Goal: Task Accomplishment & Management: Use online tool/utility

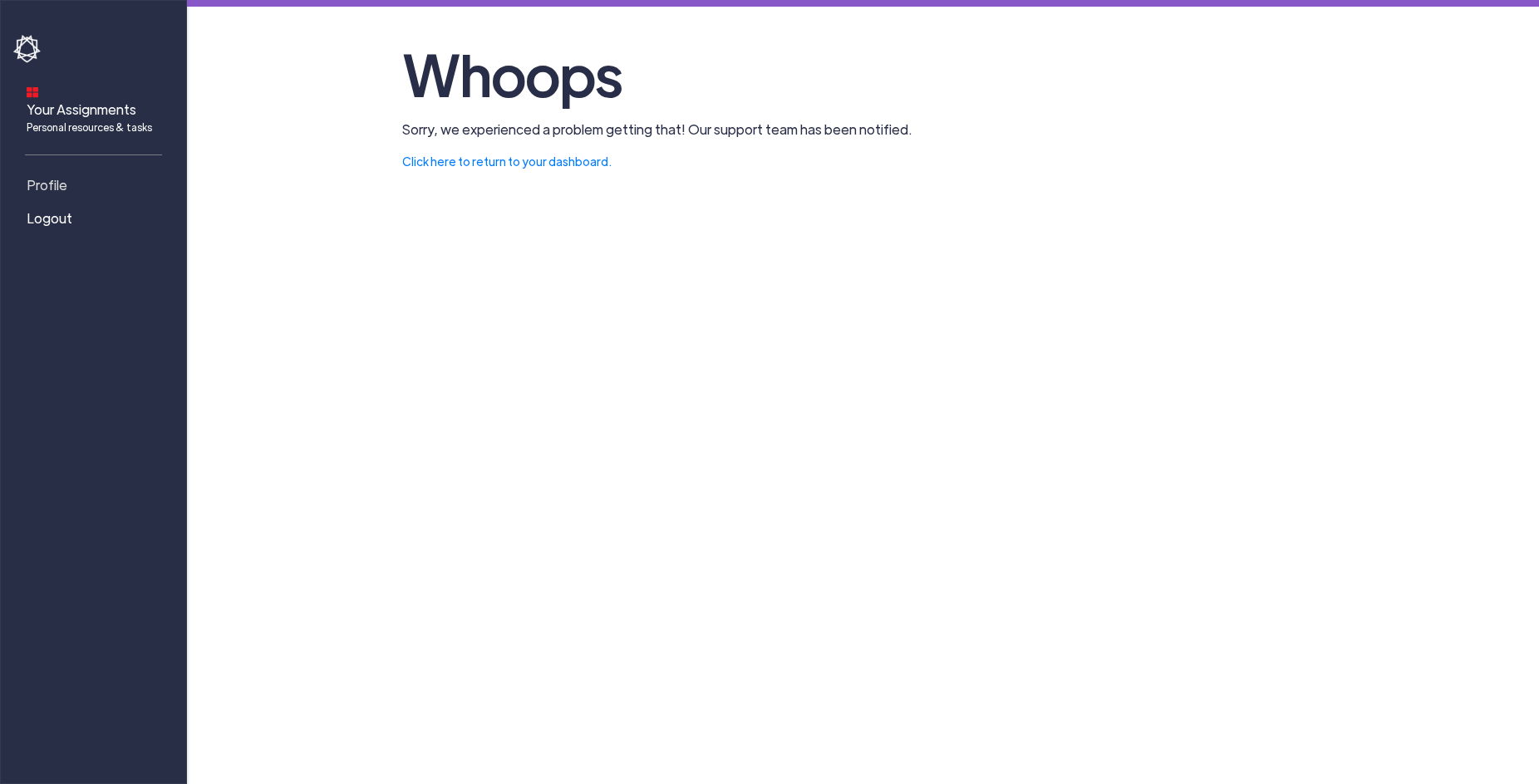
click at [55, 175] on span "Profile" at bounding box center [46, 185] width 41 height 20
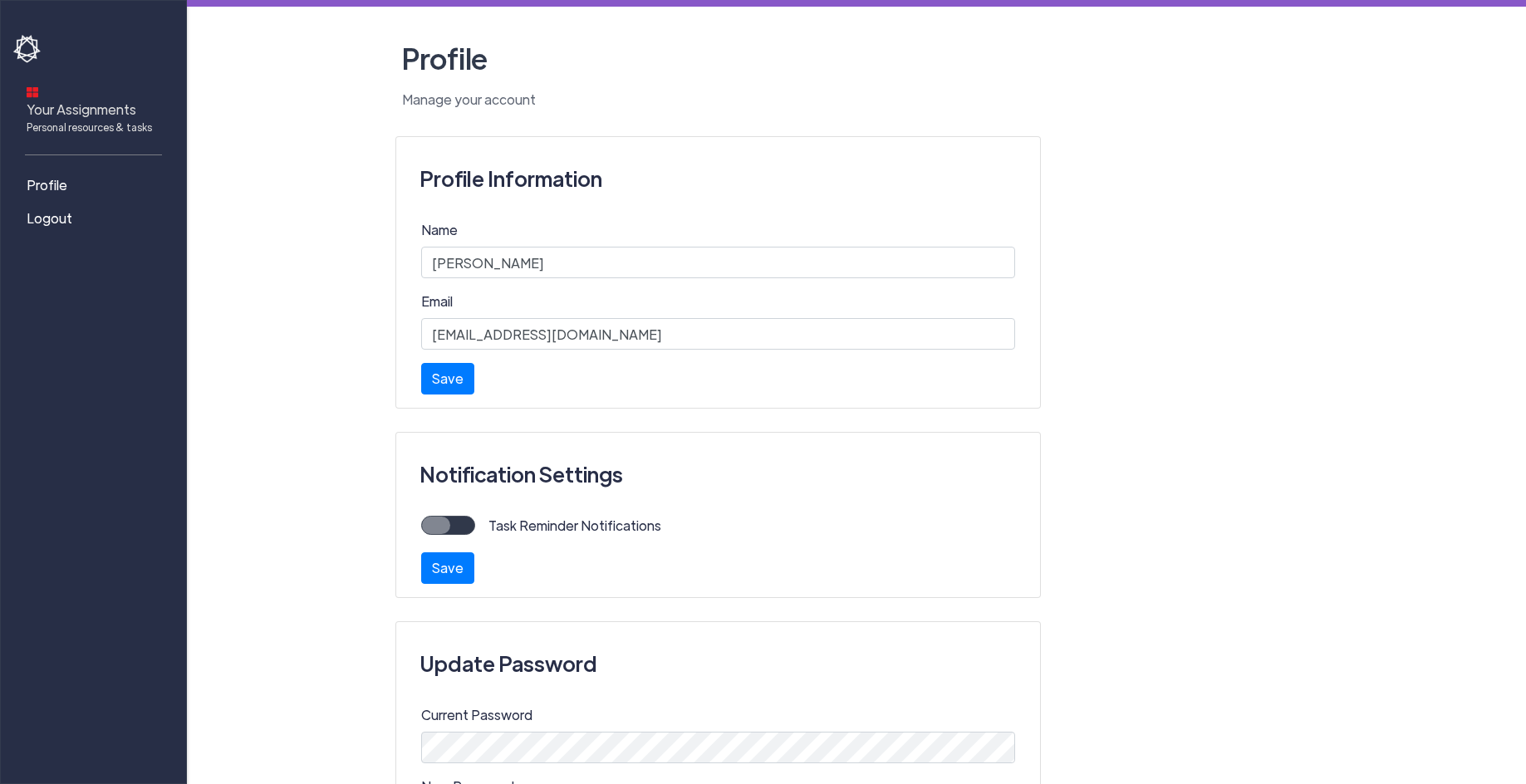
click at [60, 100] on span "Your Assignments Personal resources & tasks" at bounding box center [89, 117] width 125 height 35
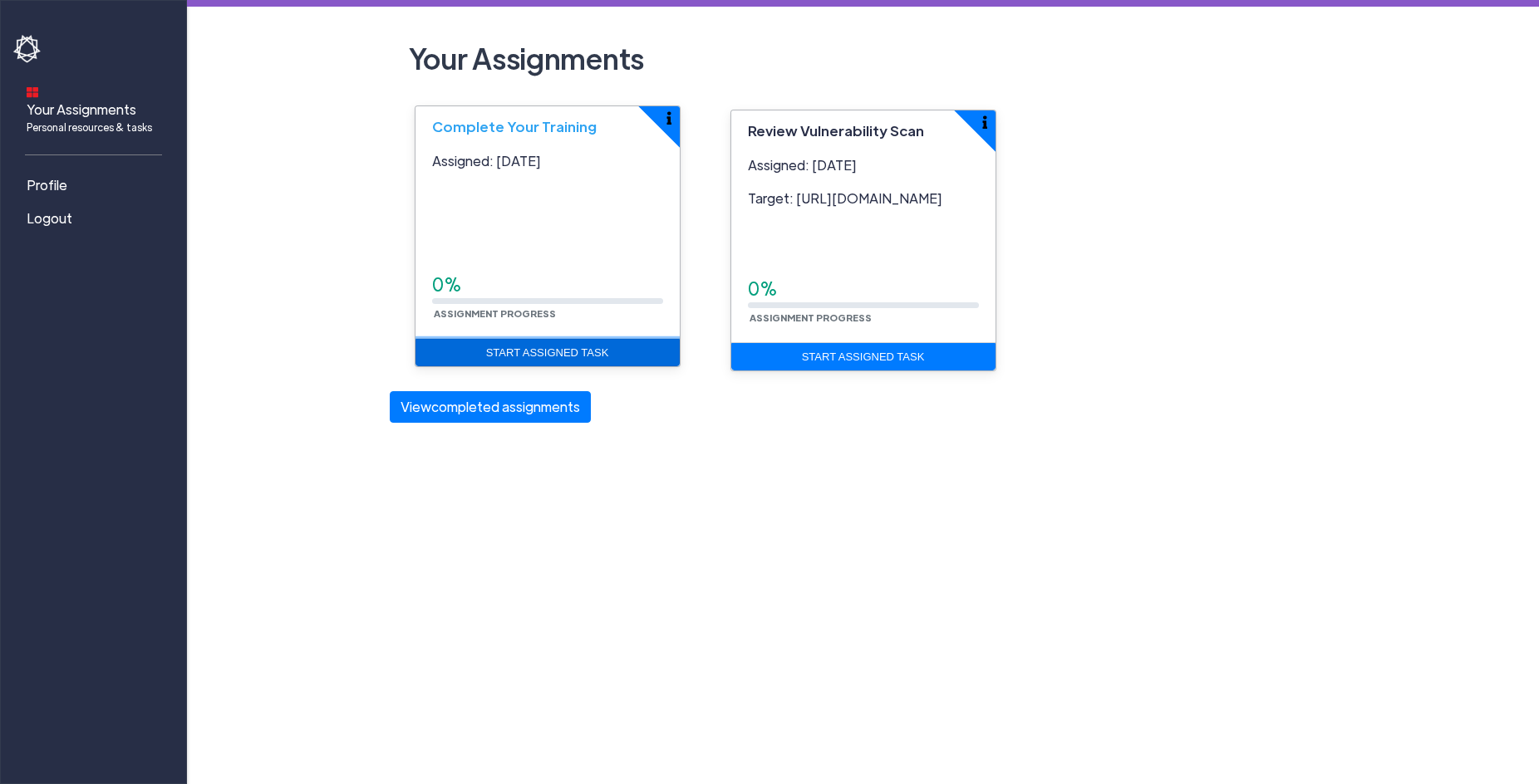
click at [515, 352] on link "Start Assigned Task" at bounding box center [547, 352] width 265 height 28
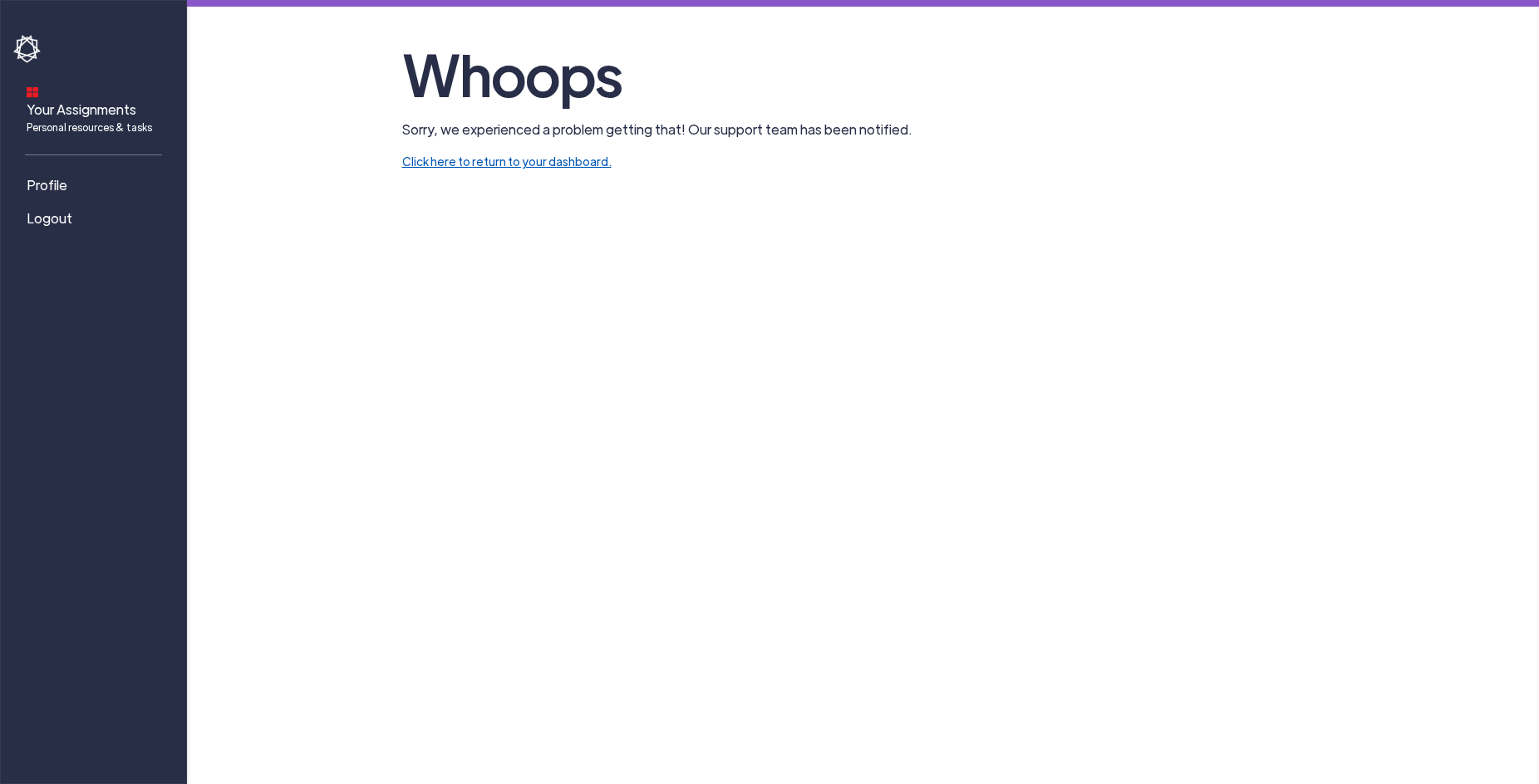
click at [480, 160] on link "Click here to return to your dashboard." at bounding box center [506, 161] width 209 height 15
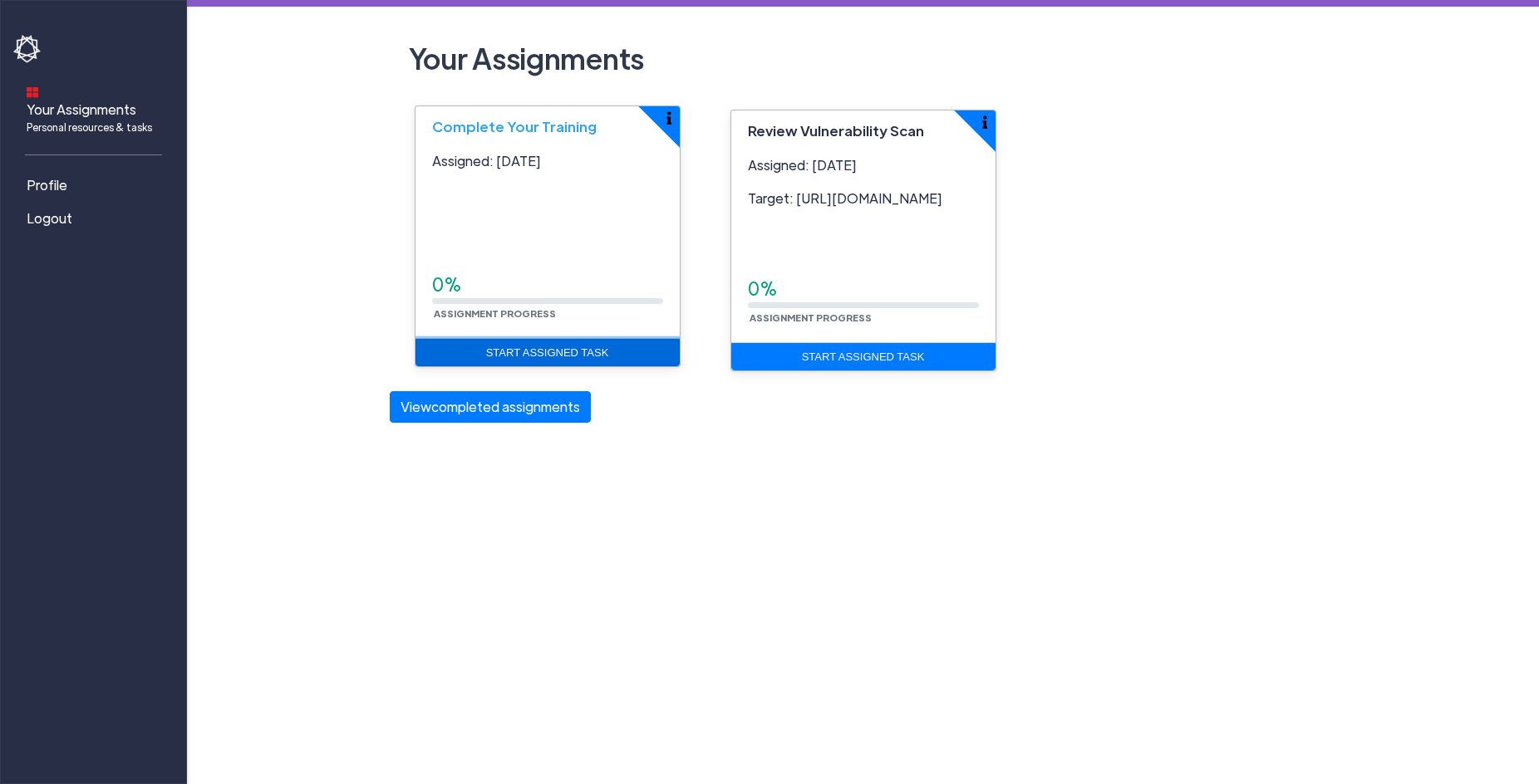
click at [525, 357] on link "Start Assigned Task" at bounding box center [547, 352] width 265 height 28
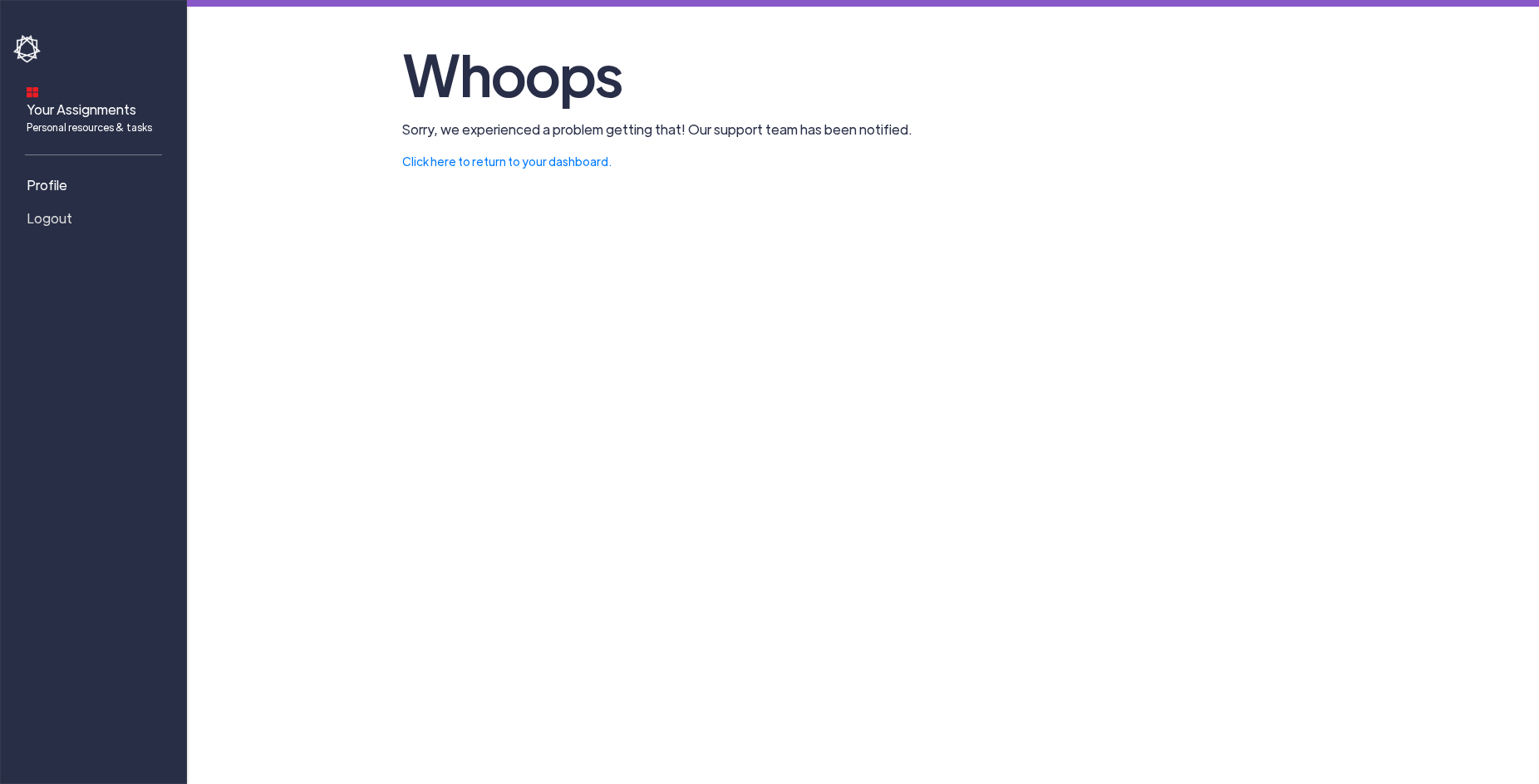
click at [48, 208] on span "Logout" at bounding box center [49, 218] width 45 height 20
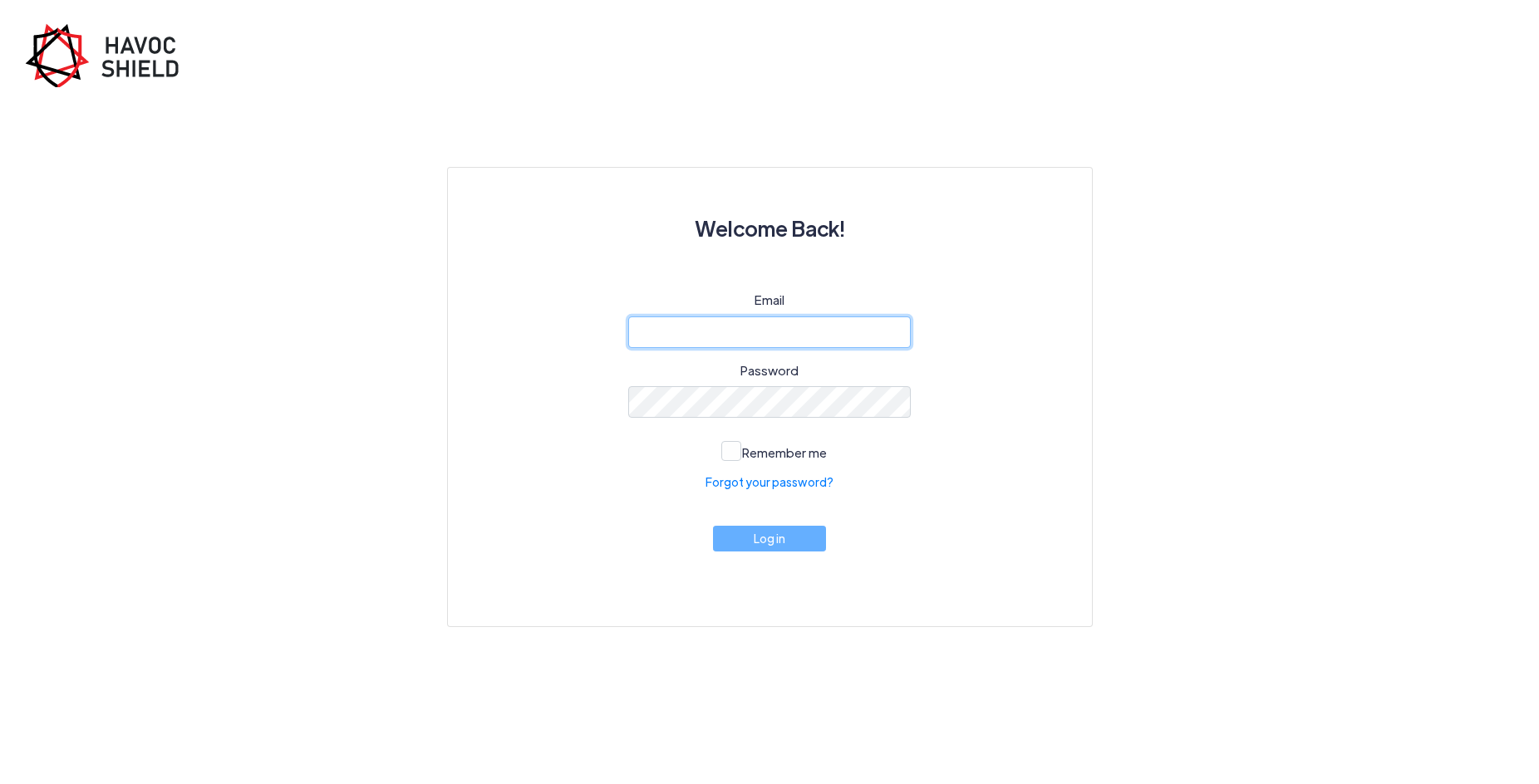
click at [778, 343] on input "email" at bounding box center [769, 332] width 283 height 32
type input "myount@interviewstream.com"
click at [768, 541] on button "Log in" at bounding box center [769, 534] width 113 height 25
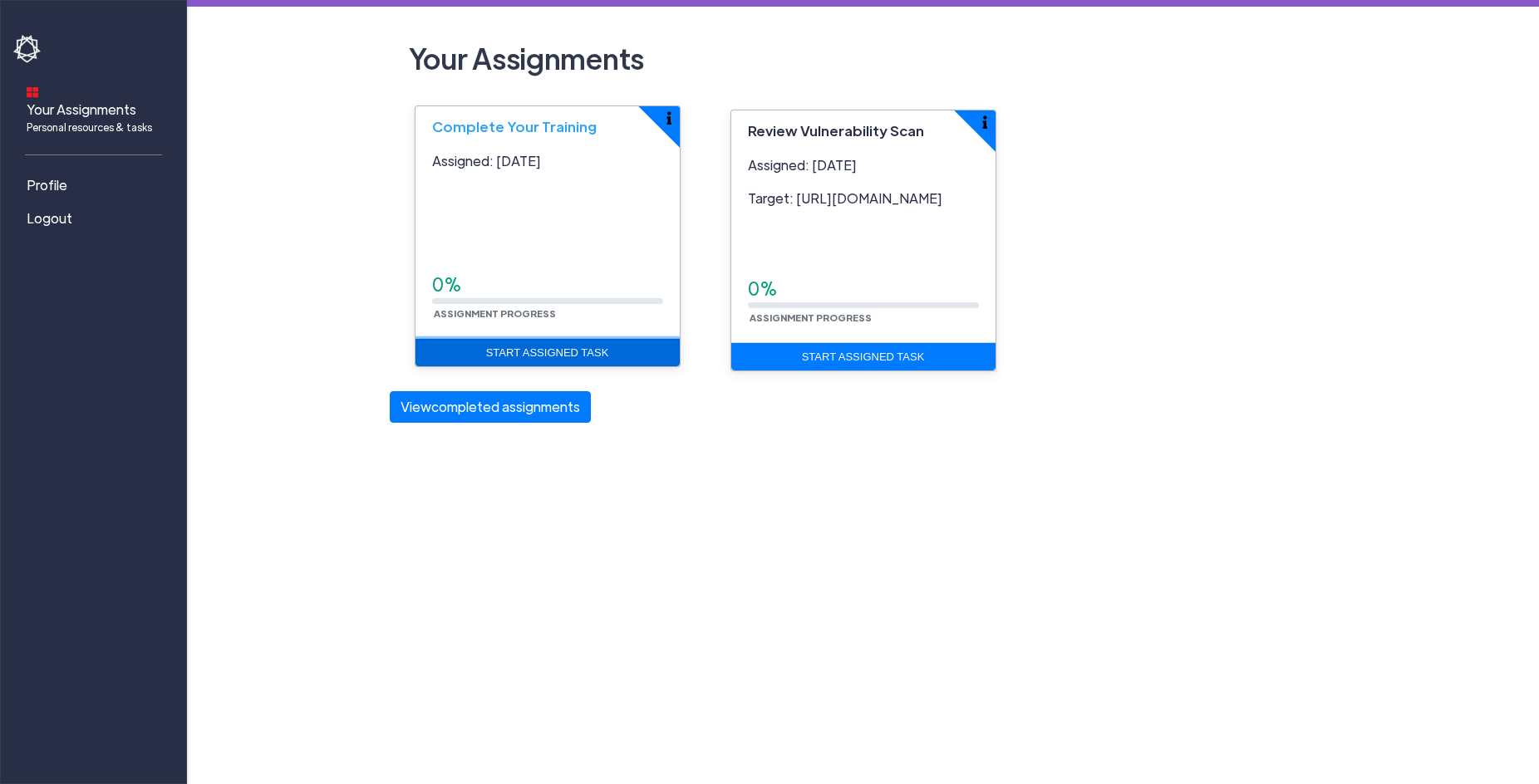
click at [523, 348] on link "Start Assigned Task" at bounding box center [547, 352] width 265 height 28
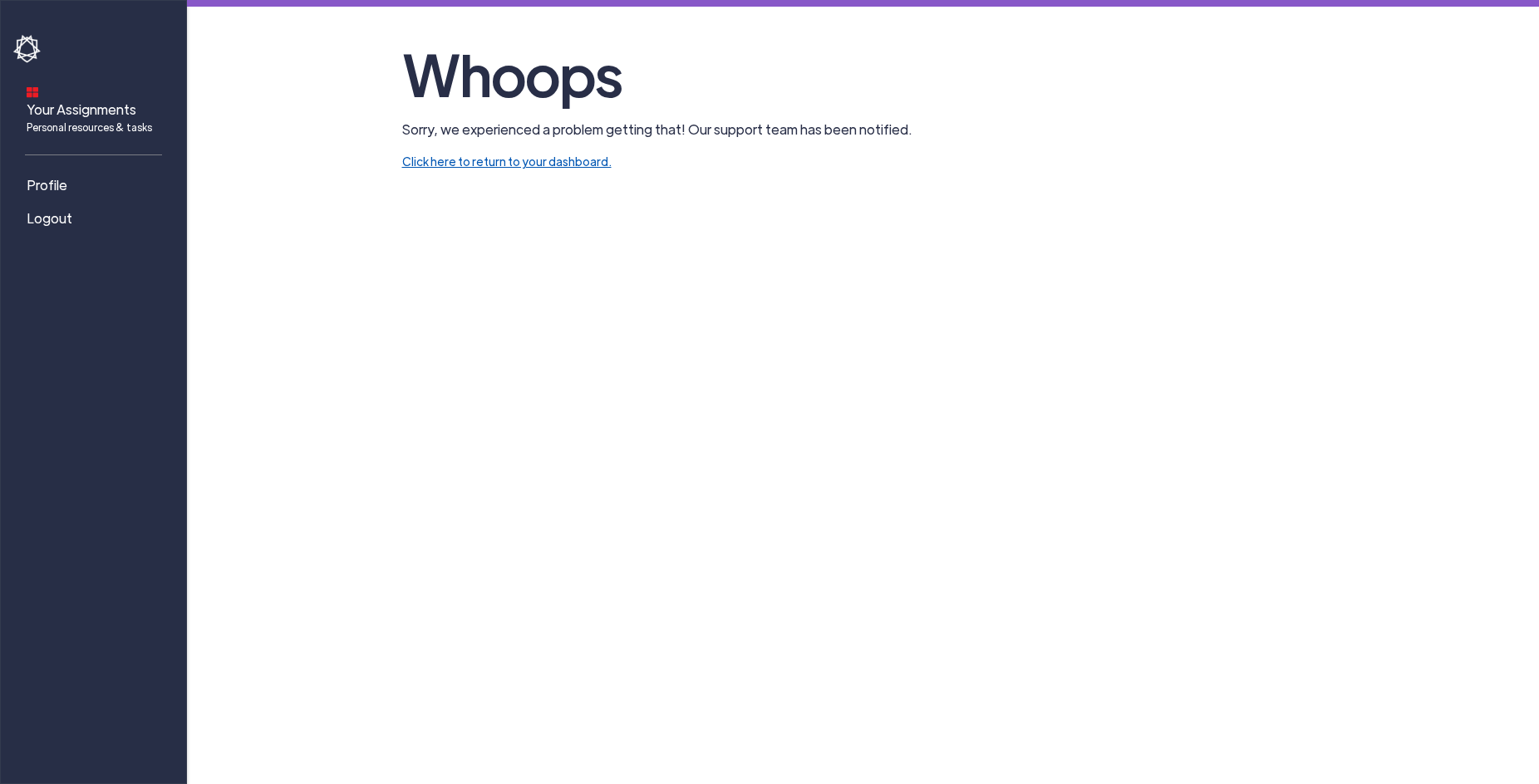
click at [482, 158] on link "Click here to return to your dashboard." at bounding box center [506, 161] width 209 height 15
